Goal: Answer question/provide support

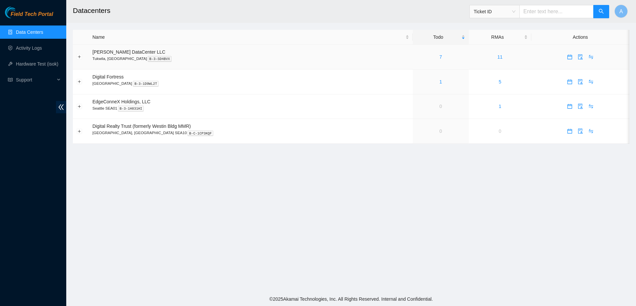
click at [420, 56] on div "7" at bounding box center [440, 56] width 49 height 7
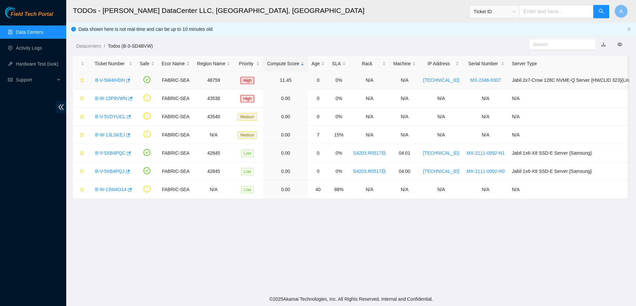
click at [112, 78] on link "B-V-5W4IHDH" at bounding box center [110, 80] width 30 height 5
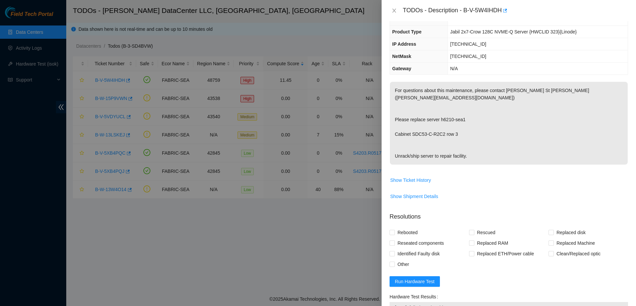
scroll to position [40, 0]
click at [423, 177] on span "Show Ticket History" at bounding box center [410, 180] width 41 height 7
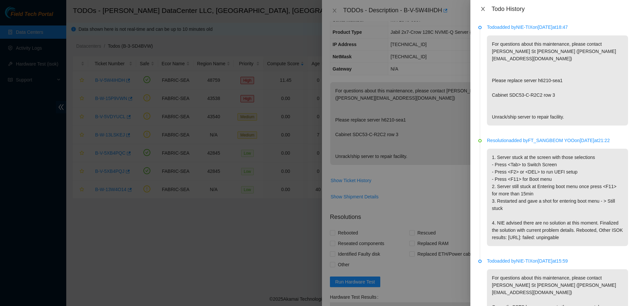
click at [483, 8] on icon "close" at bounding box center [483, 9] width 4 height 4
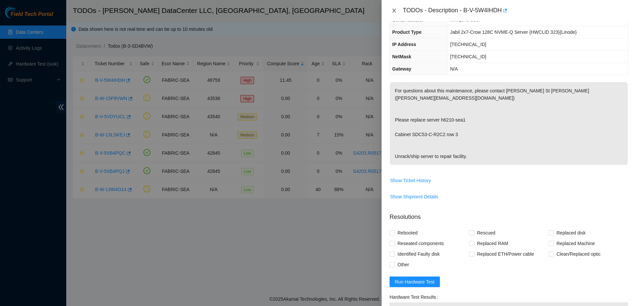
click at [393, 10] on icon "close" at bounding box center [393, 10] width 5 height 5
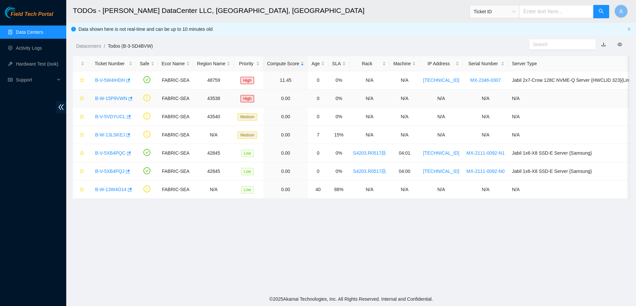
click at [108, 98] on link "B-W-15P9VWN" at bounding box center [111, 98] width 32 height 5
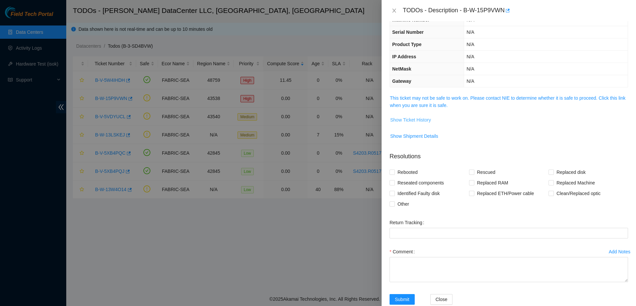
click at [410, 121] on span "Show Ticket History" at bounding box center [410, 119] width 41 height 7
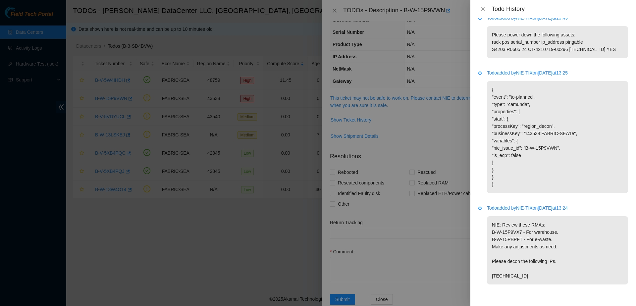
scroll to position [0, 0]
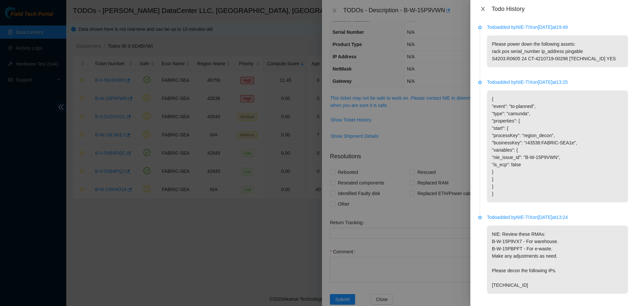
click at [483, 9] on icon "close" at bounding box center [483, 9] width 4 height 4
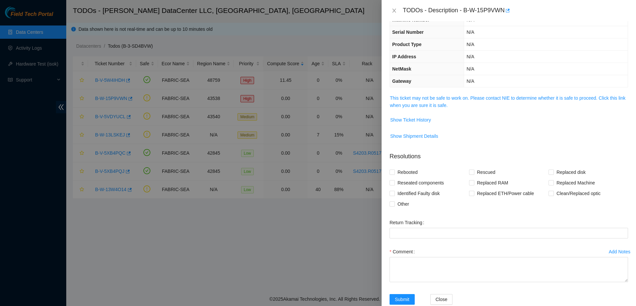
click at [483, 9] on div "TODOs - Description - B-W-15P9VWN" at bounding box center [515, 10] width 225 height 11
click at [397, 9] on button "Close" at bounding box center [393, 11] width 9 height 6
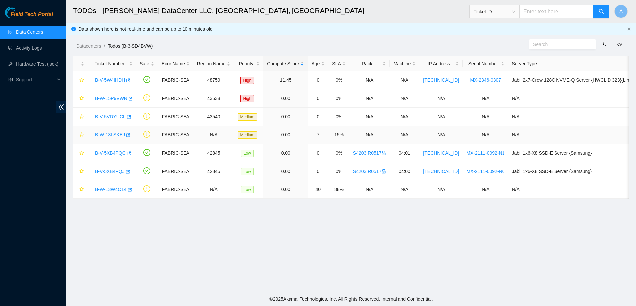
scroll to position [55, 0]
click at [114, 134] on link "B-W-13LSKEJ" at bounding box center [110, 134] width 30 height 5
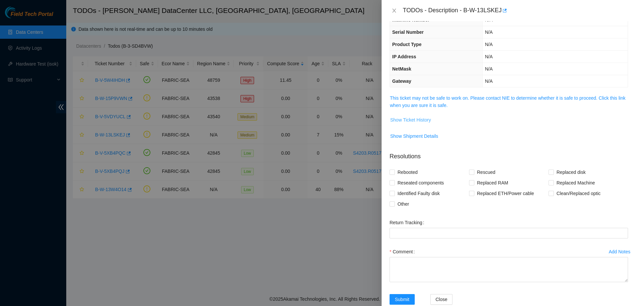
click at [425, 119] on span "Show Ticket History" at bounding box center [410, 119] width 41 height 7
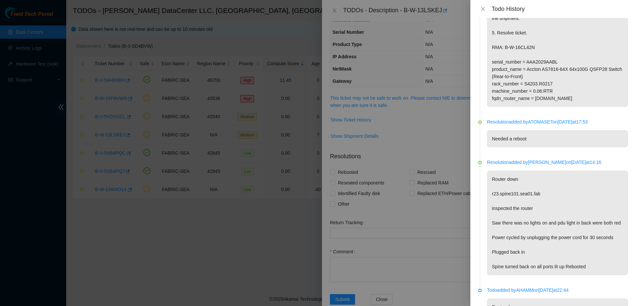
scroll to position [0, 0]
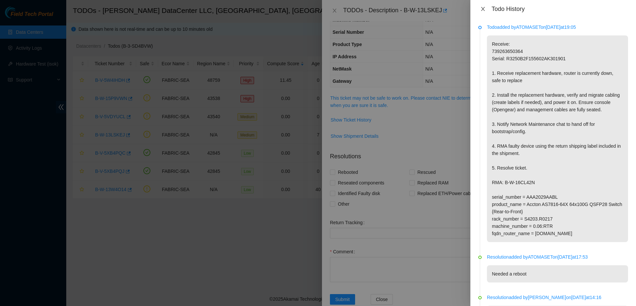
click at [484, 7] on icon "close" at bounding box center [483, 9] width 4 height 4
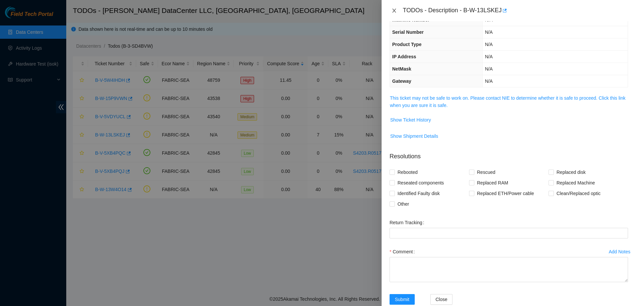
click at [392, 11] on icon "close" at bounding box center [393, 10] width 5 height 5
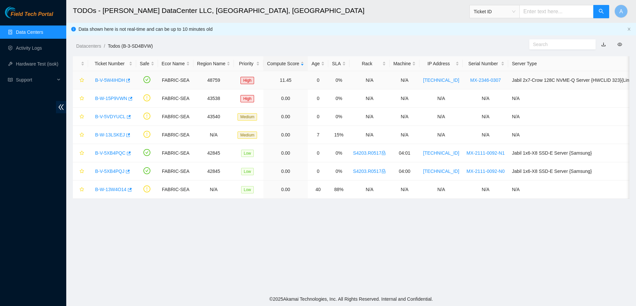
scroll to position [55, 0]
click at [113, 80] on link "B-V-5W4IHDH" at bounding box center [110, 80] width 30 height 5
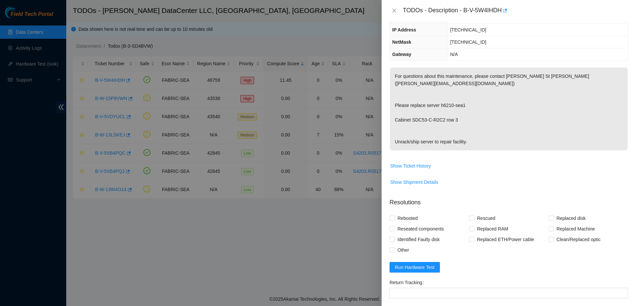
scroll to position [40, 0]
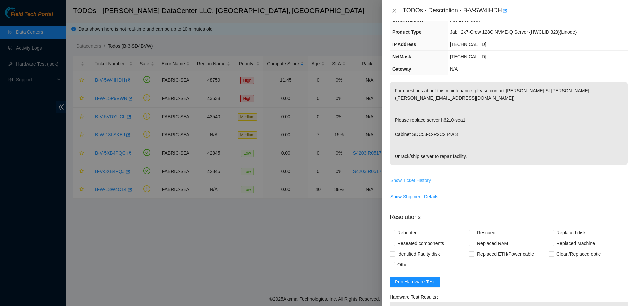
click at [397, 177] on span "Show Ticket History" at bounding box center [410, 180] width 41 height 7
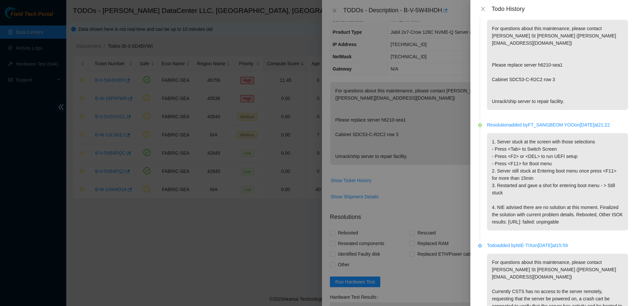
scroll to position [0, 0]
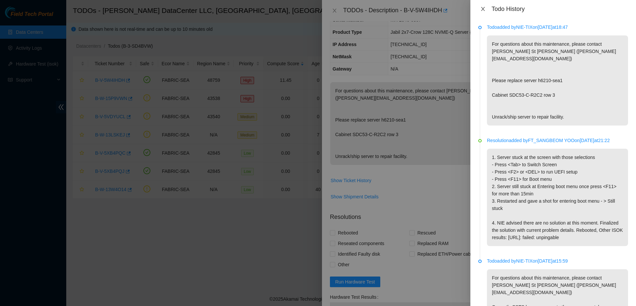
click at [484, 11] on icon "close" at bounding box center [482, 8] width 5 height 5
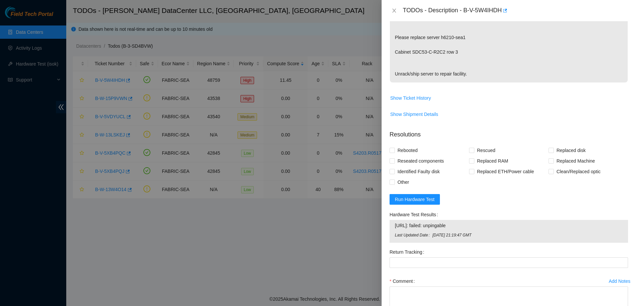
scroll to position [159, 0]
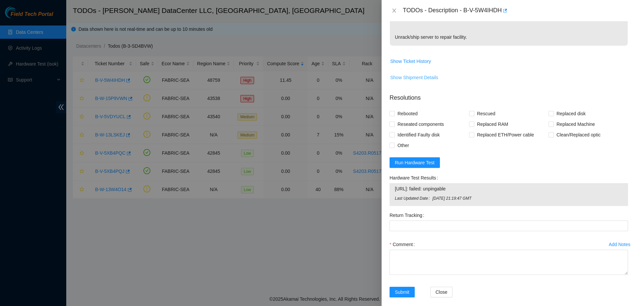
click at [424, 74] on span "Show Shipment Details" at bounding box center [414, 77] width 48 height 7
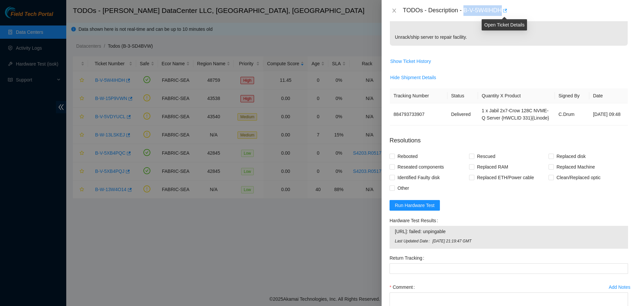
drag, startPoint x: 464, startPoint y: 10, endPoint x: 506, endPoint y: 8, distance: 41.8
click at [506, 8] on div "TODOs - Description - B-V-5W4IHDH" at bounding box center [515, 10] width 225 height 11
copy div "B-V-5W4IHDH"
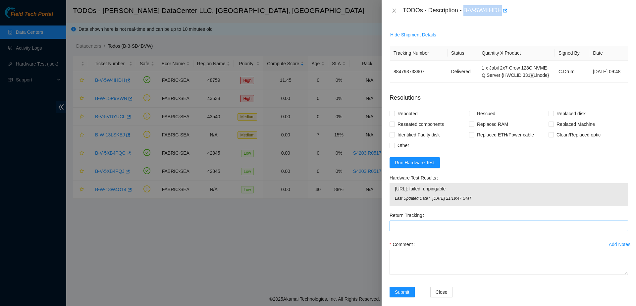
scroll to position [0, 0]
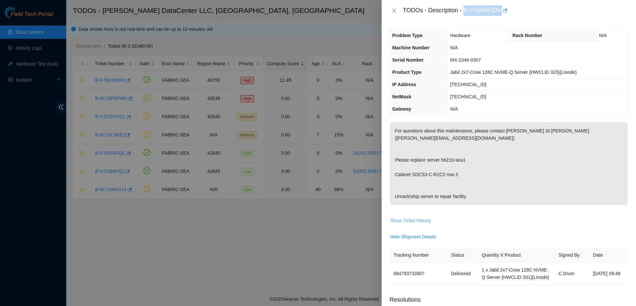
click at [421, 217] on span "Show Ticket History" at bounding box center [410, 220] width 41 height 7
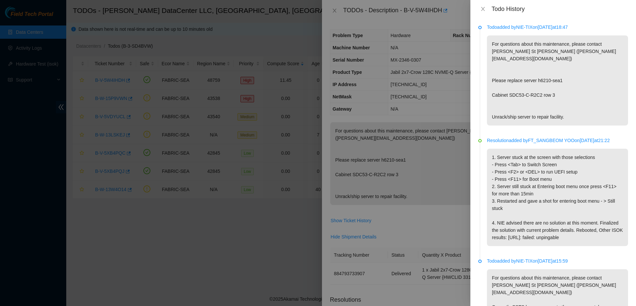
drag, startPoint x: 558, startPoint y: 87, endPoint x: 576, endPoint y: 103, distance: 24.9
click at [576, 103] on p "For questions about this maintenance, please contact [PERSON_NAME] St [PERSON_N…" at bounding box center [557, 80] width 141 height 90
click at [479, 13] on div "Todo History" at bounding box center [553, 9] width 166 height 18
drag, startPoint x: 230, startPoint y: 178, endPoint x: 132, endPoint y: 269, distance: 133.5
click at [132, 269] on div at bounding box center [318, 153] width 636 height 306
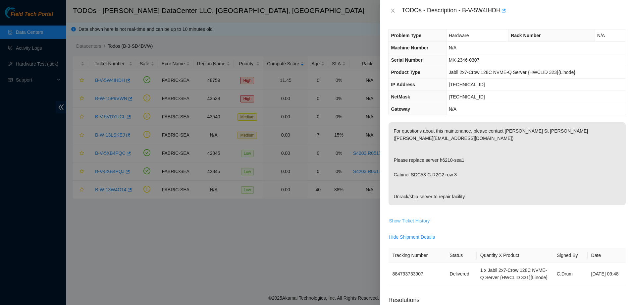
click at [420, 217] on span "Show Ticket History" at bounding box center [409, 220] width 41 height 7
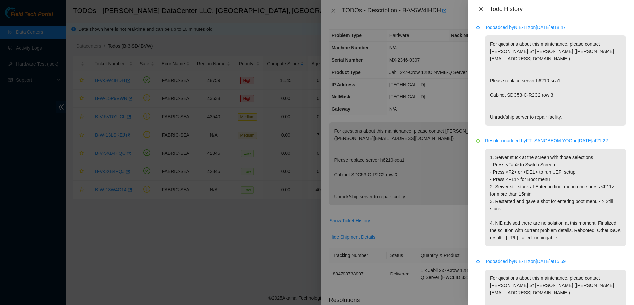
click at [481, 9] on icon "close" at bounding box center [481, 9] width 4 height 4
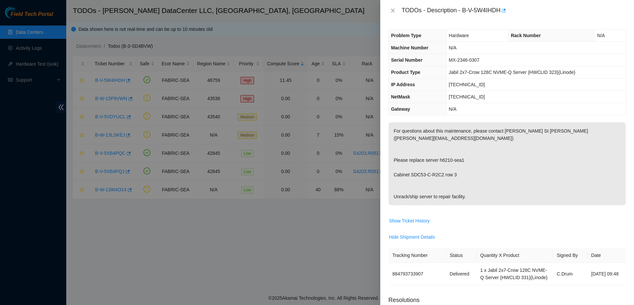
scroll to position [203, 0]
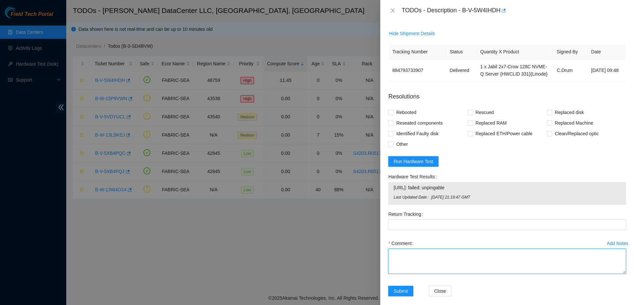
click at [456, 261] on textarea "Comment" at bounding box center [507, 260] width 238 height 25
click at [455, 258] on textarea "following the standard maintenance procedure, prepared the new server and ident…" at bounding box center [507, 260] width 238 height 25
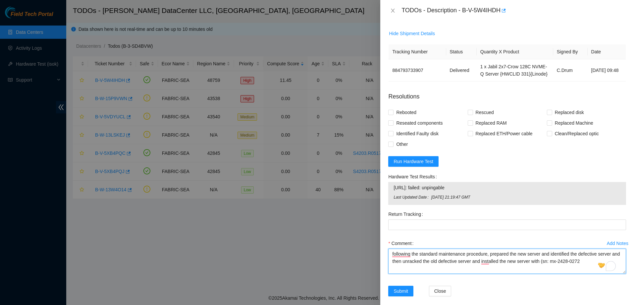
click at [589, 251] on textarea "following the standard maintenance procedure, prepared the new server and ident…" at bounding box center [507, 260] width 238 height 25
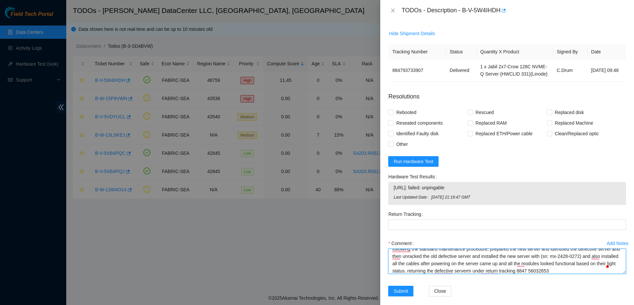
type textarea "following the standard maintenance procedure, prepared the new server and ident…"
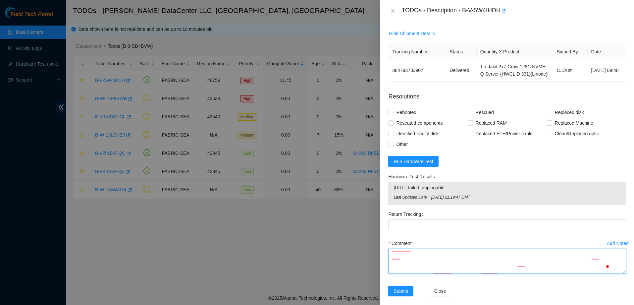
scroll to position [0, 0]
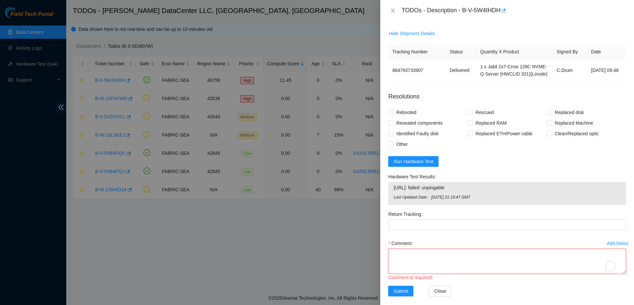
paste textarea "Following standard maintenance procedures, I prepared the new server and identi…"
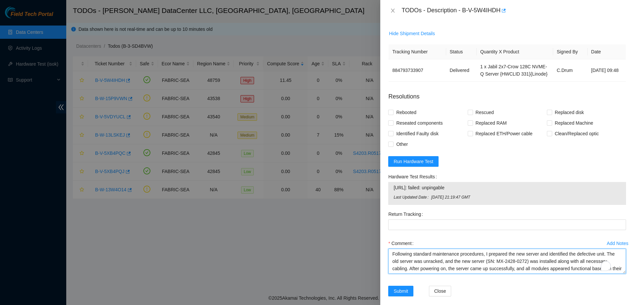
click at [489, 248] on textarea "Following standard maintenance procedures, I prepared the new server and identi…" at bounding box center [507, 260] width 238 height 25
drag, startPoint x: 598, startPoint y: 263, endPoint x: 559, endPoint y: 260, distance: 39.6
click at [559, 260] on textarea "Following standard maintenance procedures, prepared the new server and identifi…" at bounding box center [507, 260] width 238 height 25
type textarea "Following standard maintenance procedures, prepared the new server and identifi…"
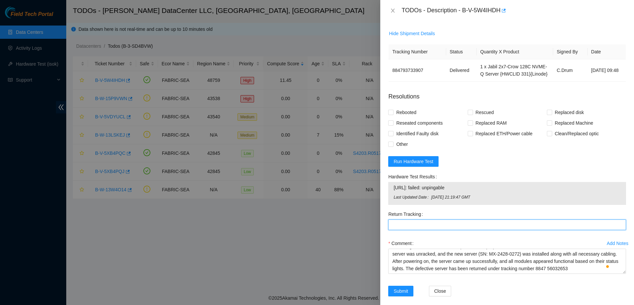
click at [494, 222] on Tracking "Return Tracking" at bounding box center [507, 224] width 238 height 11
paste Tracking "8847 56032653"
type Tracking "8847 56032653"
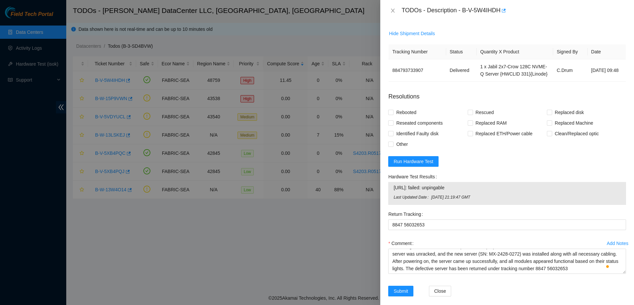
click at [482, 228] on div "Return Tracking 8847 56032653" at bounding box center [507, 223] width 243 height 29
click at [402, 287] on span "Submit" at bounding box center [400, 290] width 15 height 7
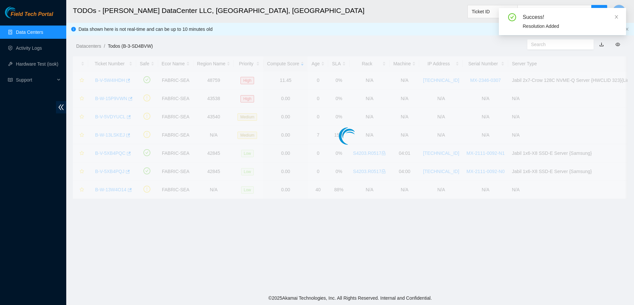
scroll to position [140, 0]
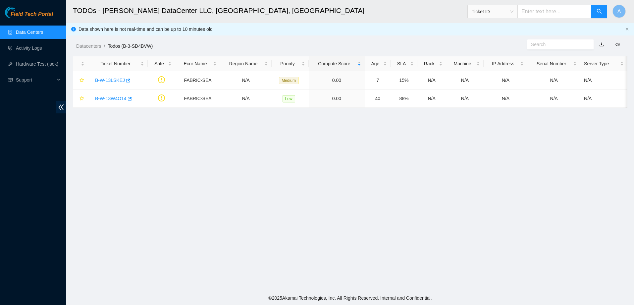
click at [513, 153] on main "TODOs - [PERSON_NAME] DataCenter LLC, [GEOGRAPHIC_DATA], [GEOGRAPHIC_DATA] Tick…" at bounding box center [350, 145] width 568 height 291
